Goal: Task Accomplishment & Management: Use online tool/utility

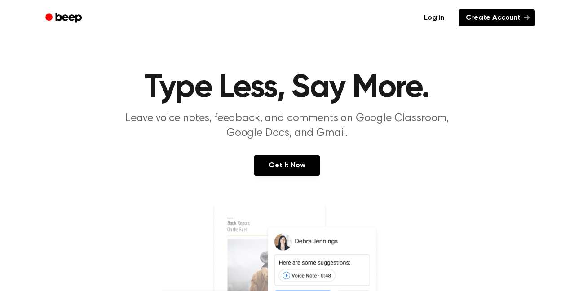
click at [486, 17] on link "Create Account" at bounding box center [496, 17] width 76 height 17
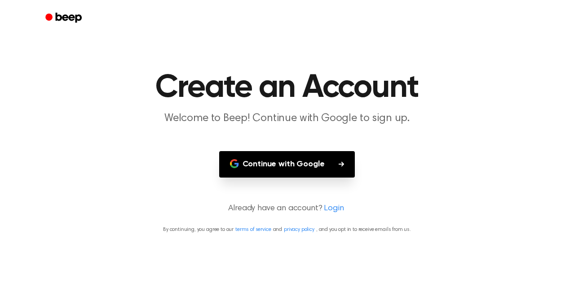
click at [310, 158] on button "Continue with Google" at bounding box center [287, 164] width 136 height 26
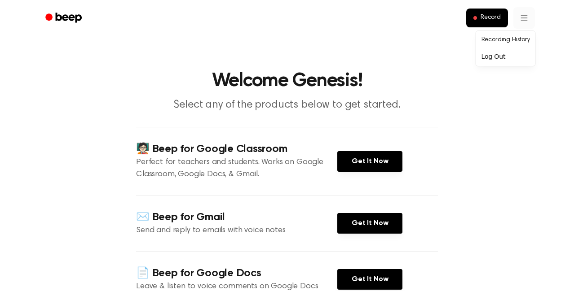
click at [496, 19] on span "Record" at bounding box center [490, 18] width 20 height 8
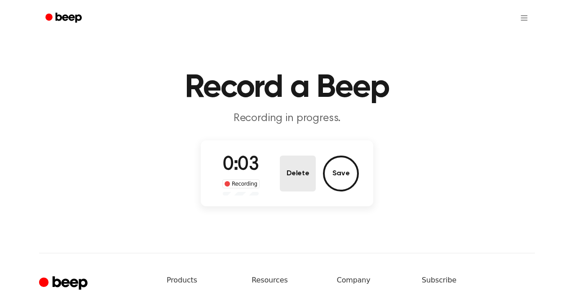
click at [300, 178] on button "Delete" at bounding box center [298, 174] width 36 height 36
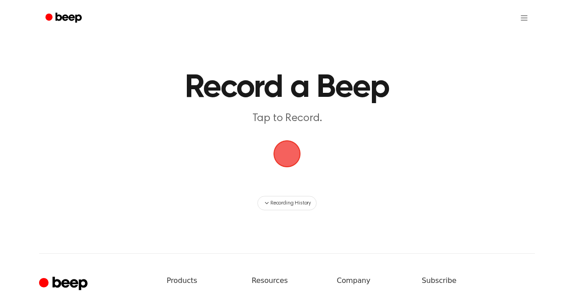
click at [280, 152] on span "button" at bounding box center [287, 154] width 31 height 31
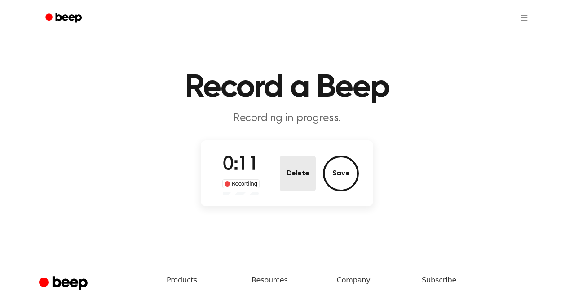
click at [295, 185] on button "Delete" at bounding box center [298, 174] width 36 height 36
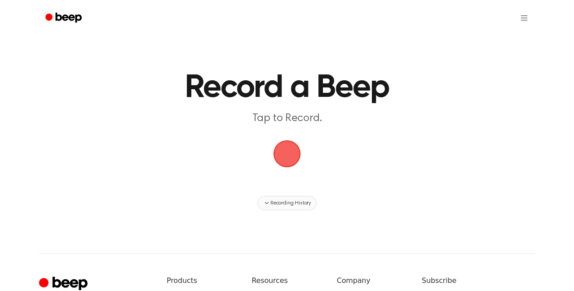
click at [283, 202] on span "Recording History" at bounding box center [290, 203] width 40 height 8
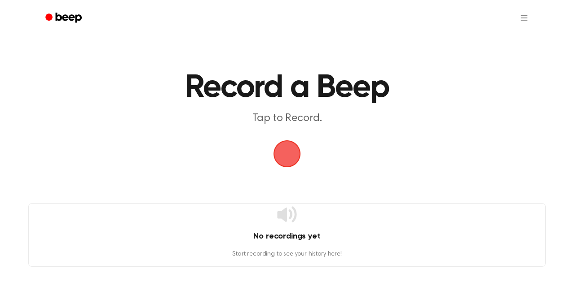
click at [294, 149] on span "button" at bounding box center [287, 154] width 31 height 31
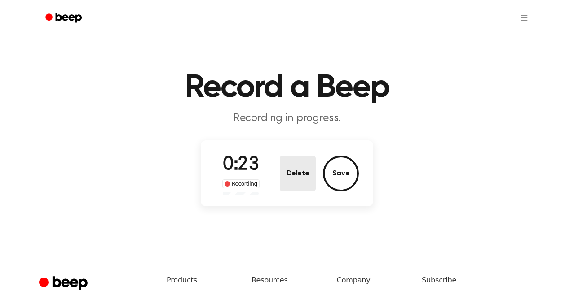
click at [289, 178] on button "Delete" at bounding box center [298, 174] width 36 height 36
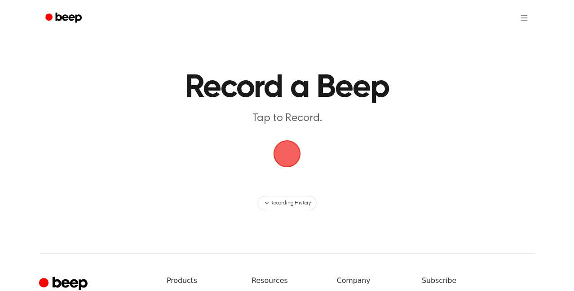
click at [276, 157] on span "button" at bounding box center [286, 154] width 27 height 27
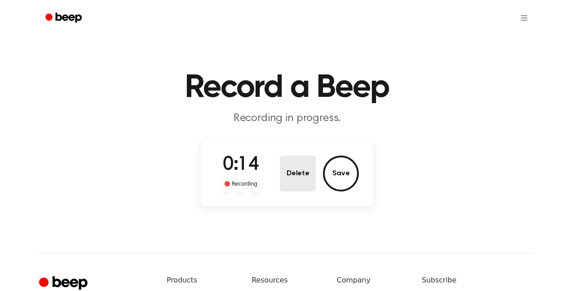
click at [283, 169] on button "Delete" at bounding box center [298, 174] width 36 height 36
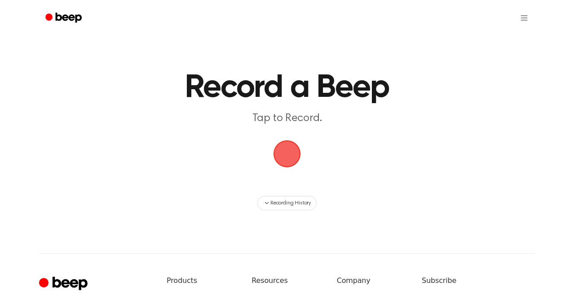
click at [295, 152] on span "button" at bounding box center [286, 153] width 33 height 33
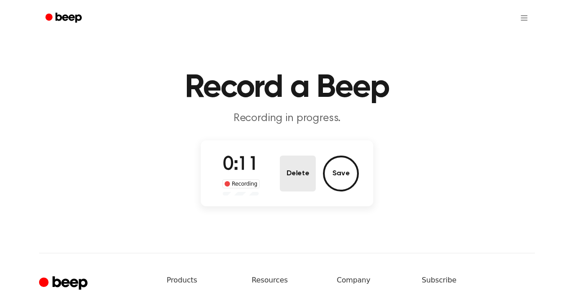
click at [302, 170] on button "Delete" at bounding box center [298, 174] width 36 height 36
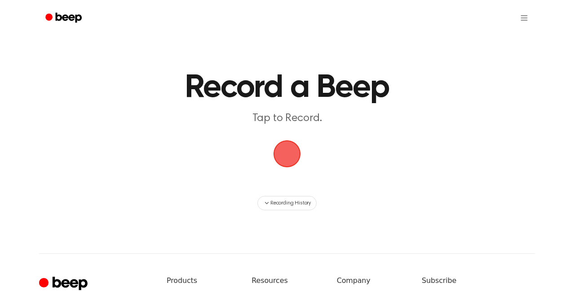
click at [286, 154] on span "button" at bounding box center [287, 154] width 31 height 31
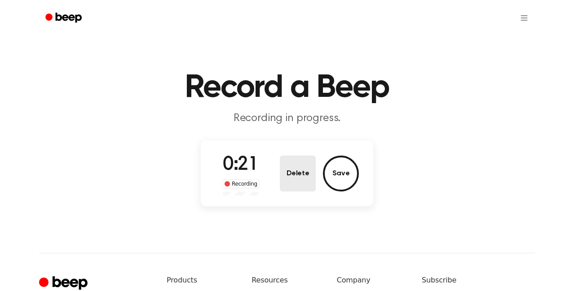
click at [293, 182] on button "Delete" at bounding box center [298, 174] width 36 height 36
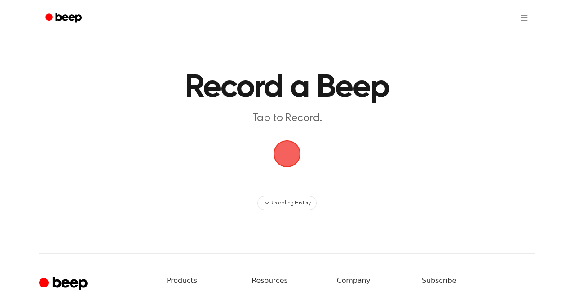
click at [292, 154] on span "button" at bounding box center [286, 153] width 25 height 25
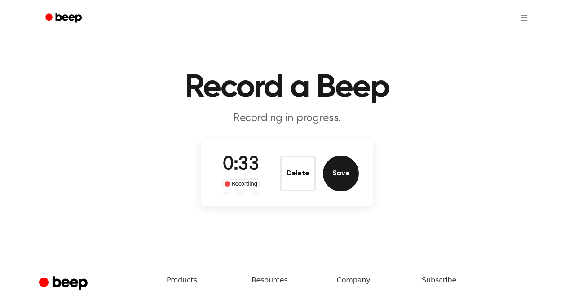
click at [336, 178] on button "Save" at bounding box center [341, 174] width 36 height 36
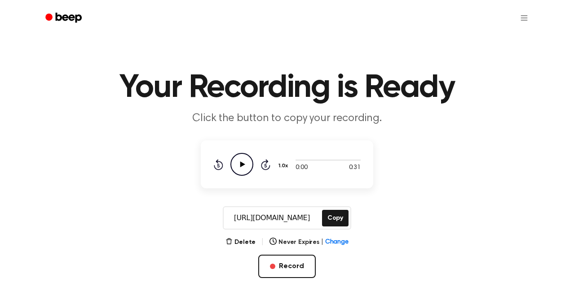
click at [246, 166] on icon "Play Audio" at bounding box center [241, 164] width 23 height 23
click at [247, 242] on button "Delete" at bounding box center [240, 242] width 30 height 9
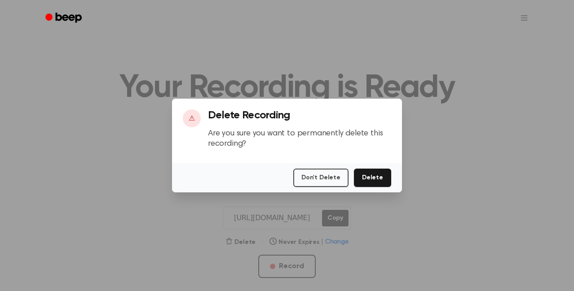
click at [367, 176] on button "Delete" at bounding box center [372, 178] width 37 height 18
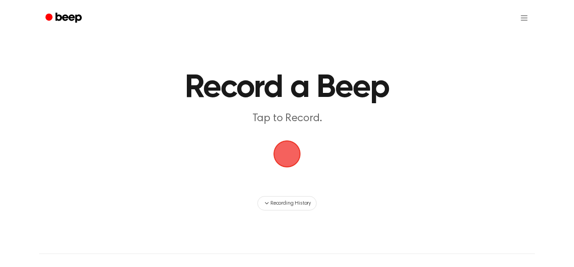
click at [285, 152] on span "button" at bounding box center [286, 153] width 25 height 25
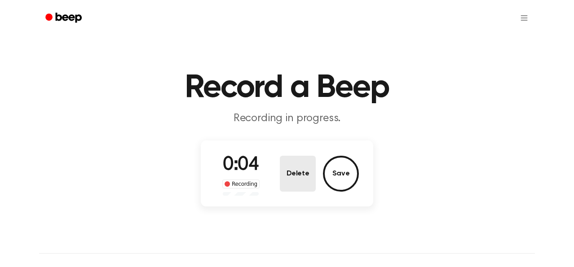
click at [297, 169] on button "Delete" at bounding box center [298, 174] width 36 height 36
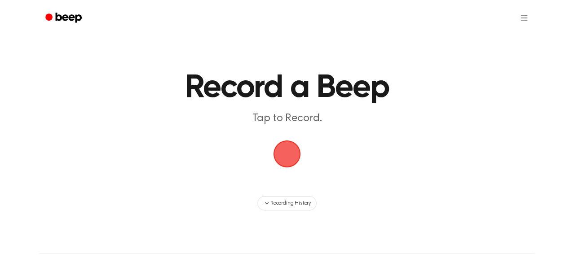
click at [288, 161] on span "button" at bounding box center [286, 154] width 27 height 27
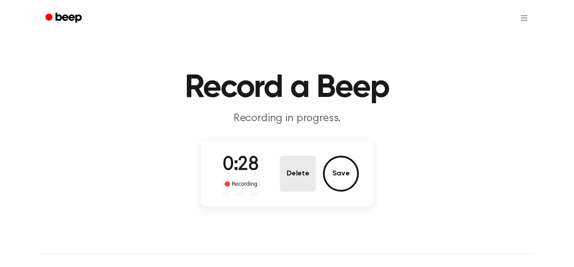
click at [296, 165] on button "Delete" at bounding box center [298, 174] width 36 height 36
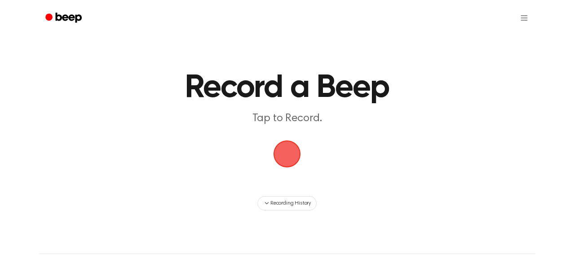
click at [287, 156] on span "button" at bounding box center [286, 154] width 27 height 27
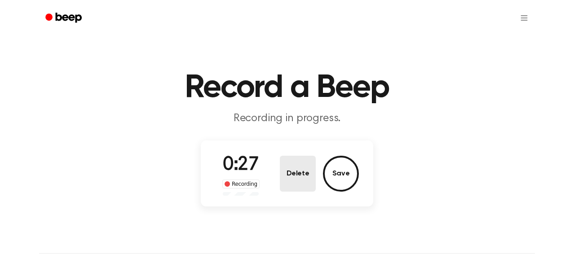
click at [281, 168] on button "Delete" at bounding box center [298, 174] width 36 height 36
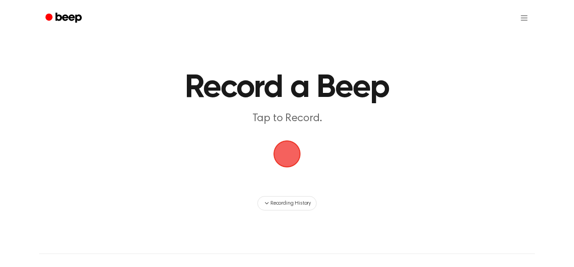
click at [288, 162] on span "button" at bounding box center [286, 154] width 27 height 27
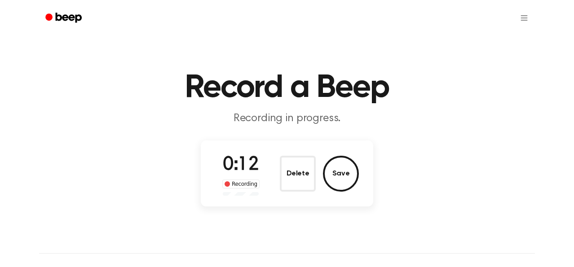
click at [288, 162] on button "Delete" at bounding box center [298, 174] width 36 height 36
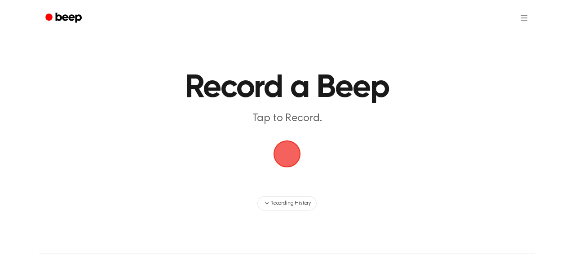
click at [288, 162] on span "button" at bounding box center [287, 154] width 29 height 29
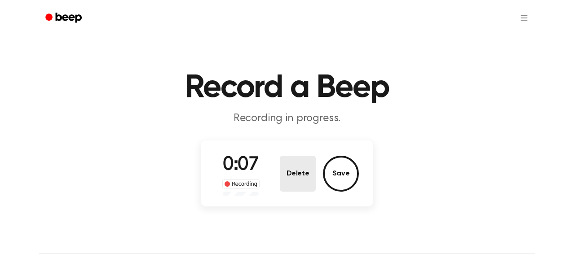
click at [291, 162] on button "Delete" at bounding box center [298, 174] width 36 height 36
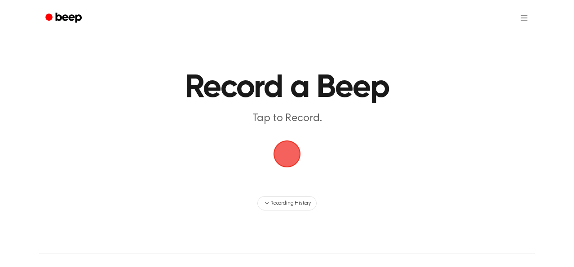
click at [291, 162] on span "button" at bounding box center [287, 154] width 29 height 29
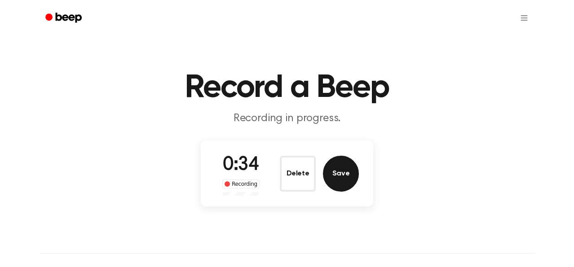
click at [350, 167] on button "Save" at bounding box center [341, 174] width 36 height 36
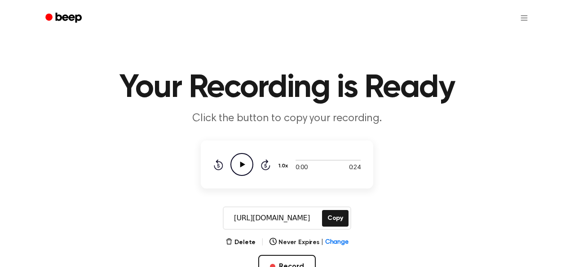
click at [244, 163] on icon "Play Audio" at bounding box center [241, 164] width 23 height 23
click at [332, 221] on button "Copy" at bounding box center [335, 218] width 26 height 17
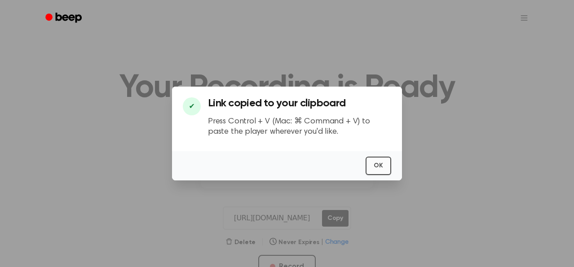
click at [386, 163] on button "OK" at bounding box center [378, 166] width 26 height 18
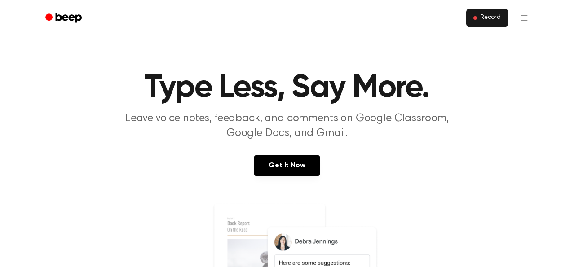
click at [477, 20] on button "Record" at bounding box center [487, 18] width 42 height 19
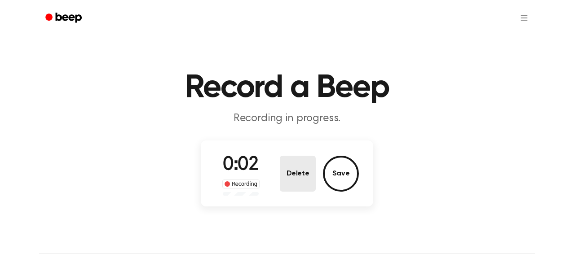
click at [292, 172] on button "Delete" at bounding box center [298, 174] width 36 height 36
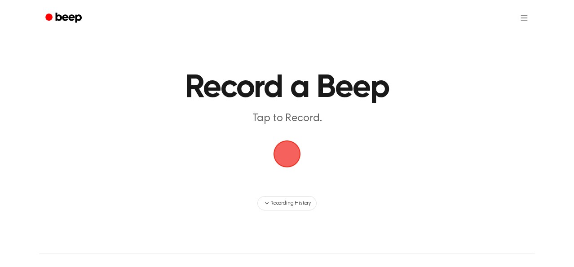
click at [287, 166] on span "button" at bounding box center [287, 154] width 29 height 29
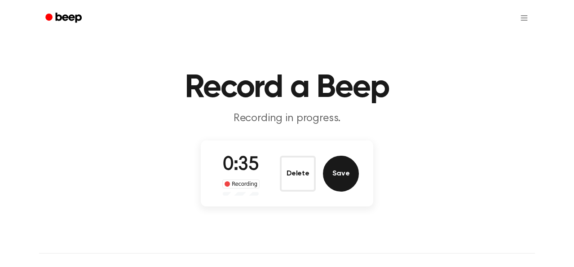
click at [333, 171] on button "Save" at bounding box center [341, 174] width 36 height 36
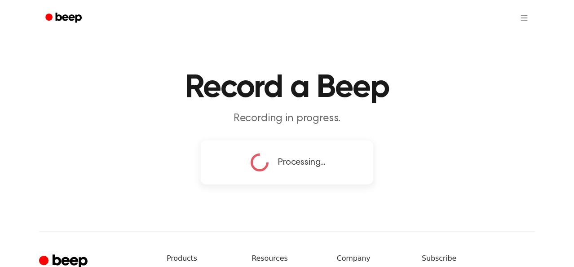
click at [330, 188] on div "Record a Beep Recording in progress. Processing... ⚠️ We are experiencing issue…" at bounding box center [287, 201] width 574 height 402
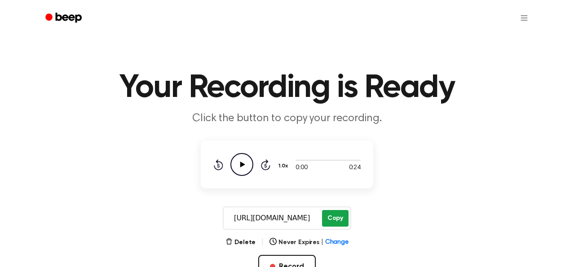
click at [333, 216] on button "Copy" at bounding box center [335, 218] width 26 height 17
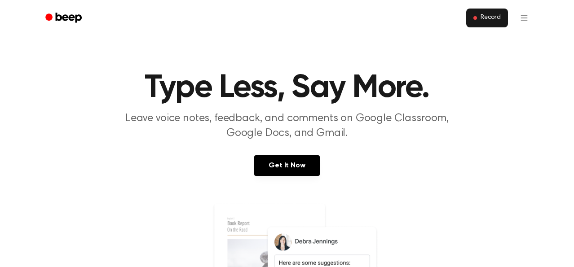
click at [497, 26] on button "Record" at bounding box center [487, 18] width 42 height 19
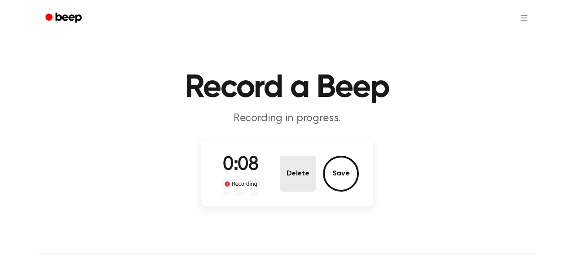
click at [306, 170] on button "Delete" at bounding box center [298, 174] width 36 height 36
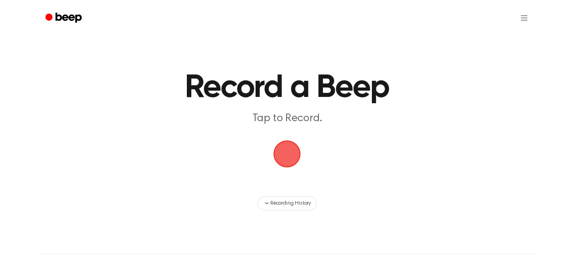
click at [293, 159] on span "button" at bounding box center [286, 154] width 27 height 27
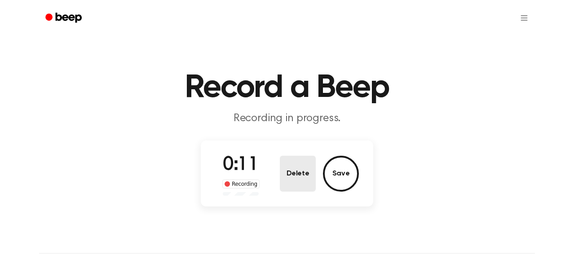
click at [303, 164] on button "Delete" at bounding box center [298, 174] width 36 height 36
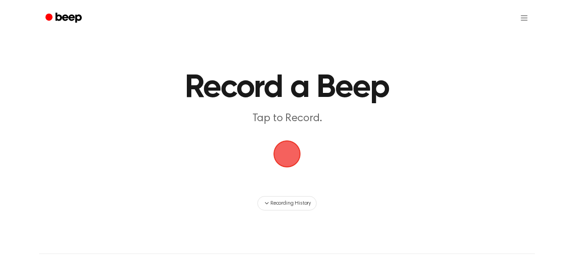
click at [284, 157] on span "button" at bounding box center [287, 154] width 39 height 39
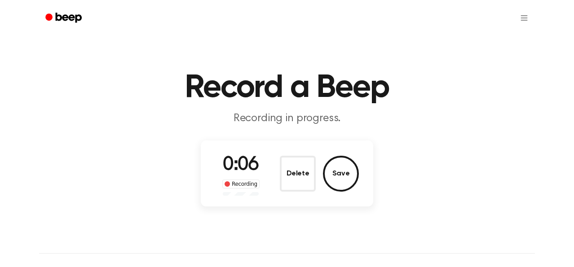
click at [284, 157] on button "Delete" at bounding box center [298, 174] width 36 height 36
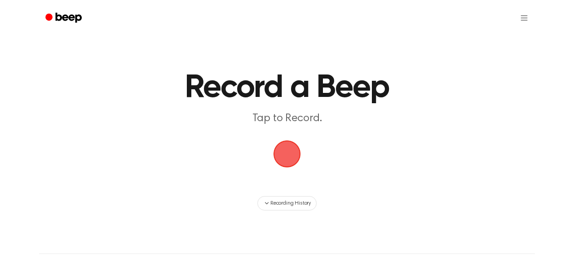
click at [293, 160] on span "button" at bounding box center [287, 154] width 29 height 29
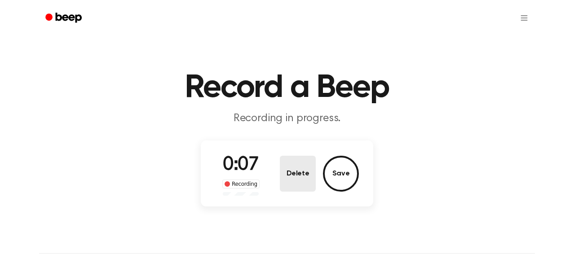
click at [308, 171] on button "Delete" at bounding box center [298, 174] width 36 height 36
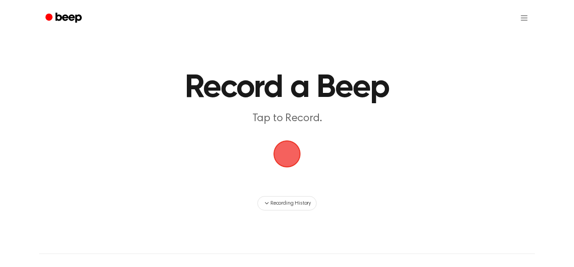
click at [295, 165] on span "button" at bounding box center [287, 154] width 29 height 29
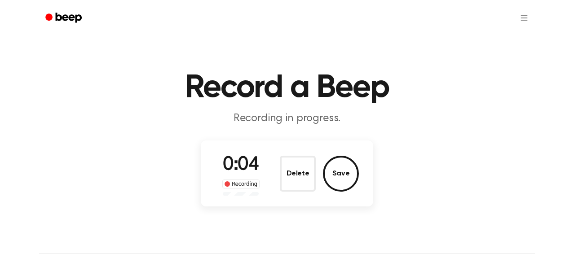
click at [295, 165] on button "Delete" at bounding box center [298, 174] width 36 height 36
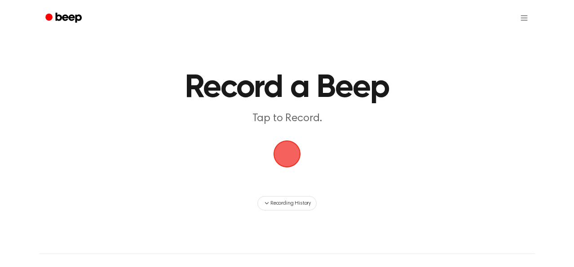
click at [281, 150] on span "button" at bounding box center [287, 154] width 29 height 29
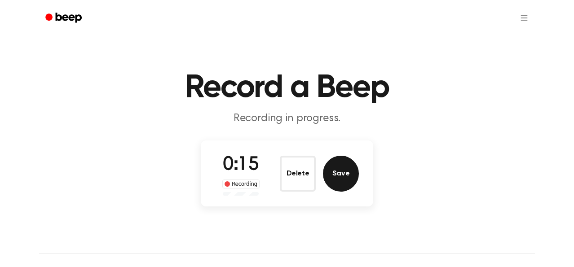
click at [338, 177] on button "Save" at bounding box center [341, 174] width 36 height 36
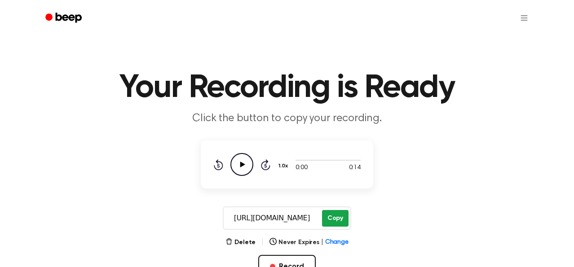
click at [332, 211] on button "Copy" at bounding box center [335, 218] width 26 height 17
click at [248, 242] on button "Delete" at bounding box center [240, 242] width 30 height 9
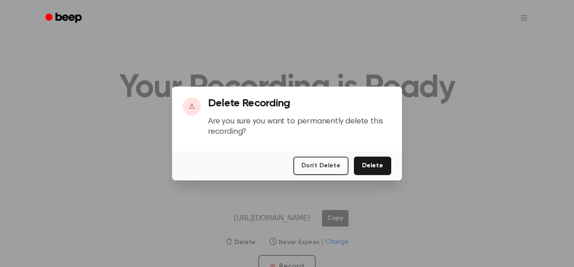
click at [361, 165] on button "Delete" at bounding box center [372, 166] width 37 height 18
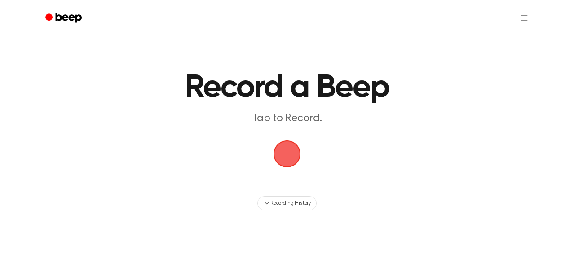
click at [296, 156] on span "button" at bounding box center [287, 154] width 42 height 42
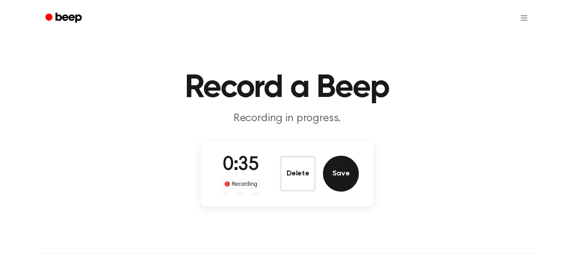
click at [335, 172] on button "Save" at bounding box center [341, 174] width 36 height 36
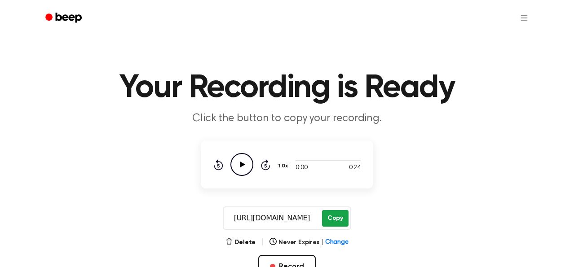
click at [332, 214] on button "Copy" at bounding box center [335, 218] width 26 height 17
click at [241, 240] on button "Delete" at bounding box center [240, 242] width 30 height 9
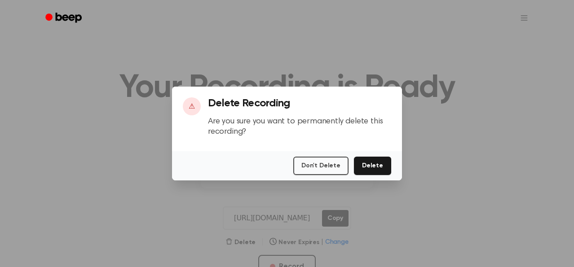
click at [379, 161] on button "Delete" at bounding box center [372, 166] width 37 height 18
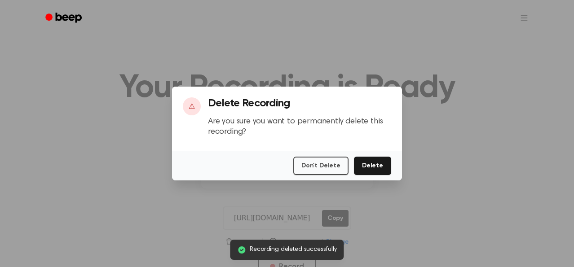
click at [378, 166] on button "Delete" at bounding box center [372, 166] width 37 height 18
click at [366, 162] on button "Delete" at bounding box center [372, 166] width 37 height 18
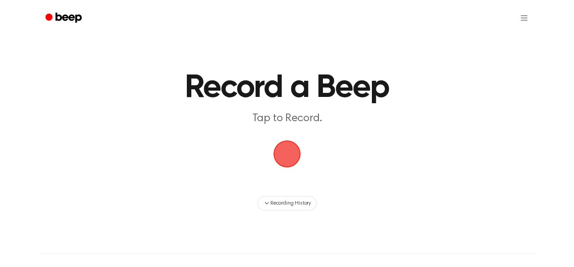
click at [292, 149] on span "button" at bounding box center [286, 153] width 25 height 25
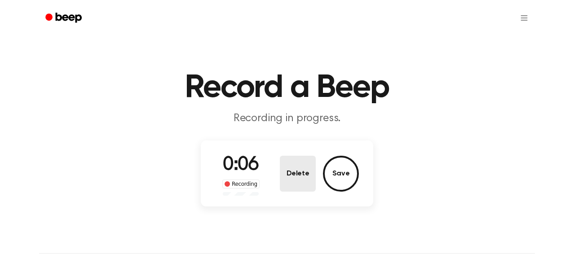
click at [309, 164] on button "Delete" at bounding box center [298, 174] width 36 height 36
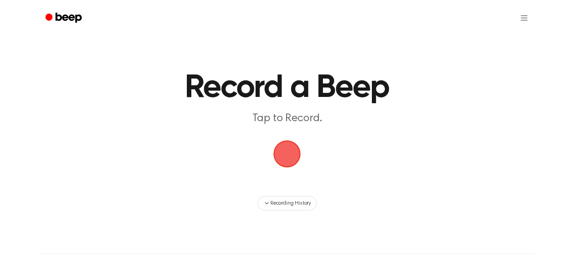
click at [296, 157] on span "button" at bounding box center [287, 154] width 29 height 29
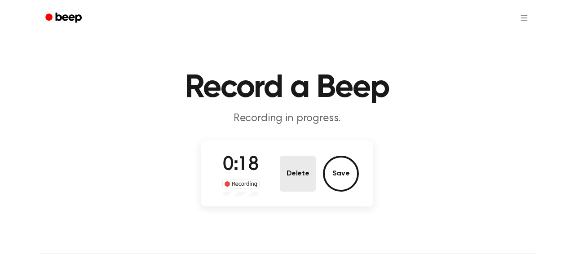
click at [305, 173] on button "Delete" at bounding box center [298, 174] width 36 height 36
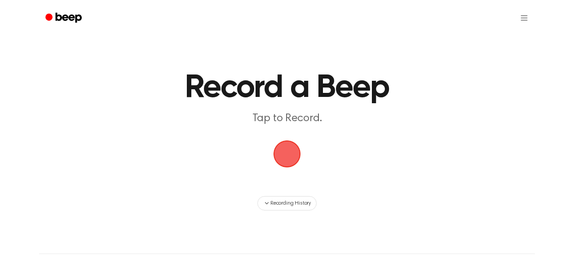
click at [287, 145] on span "button" at bounding box center [287, 154] width 31 height 31
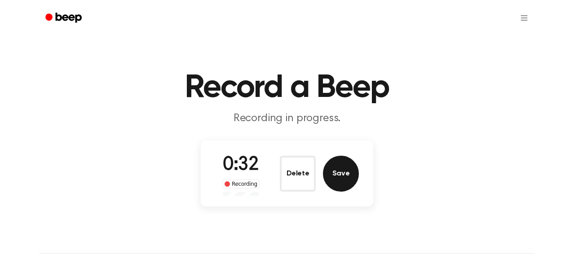
click at [350, 182] on button "Save" at bounding box center [341, 174] width 36 height 36
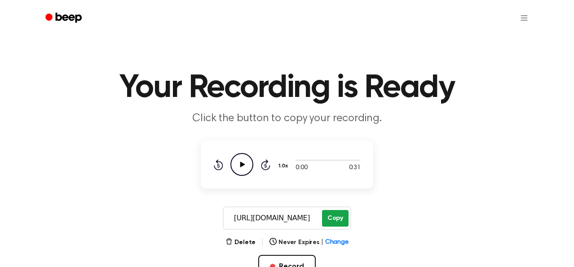
click at [332, 212] on button "Copy" at bounding box center [335, 218] width 26 height 17
